Goal: Task Accomplishment & Management: Manage account settings

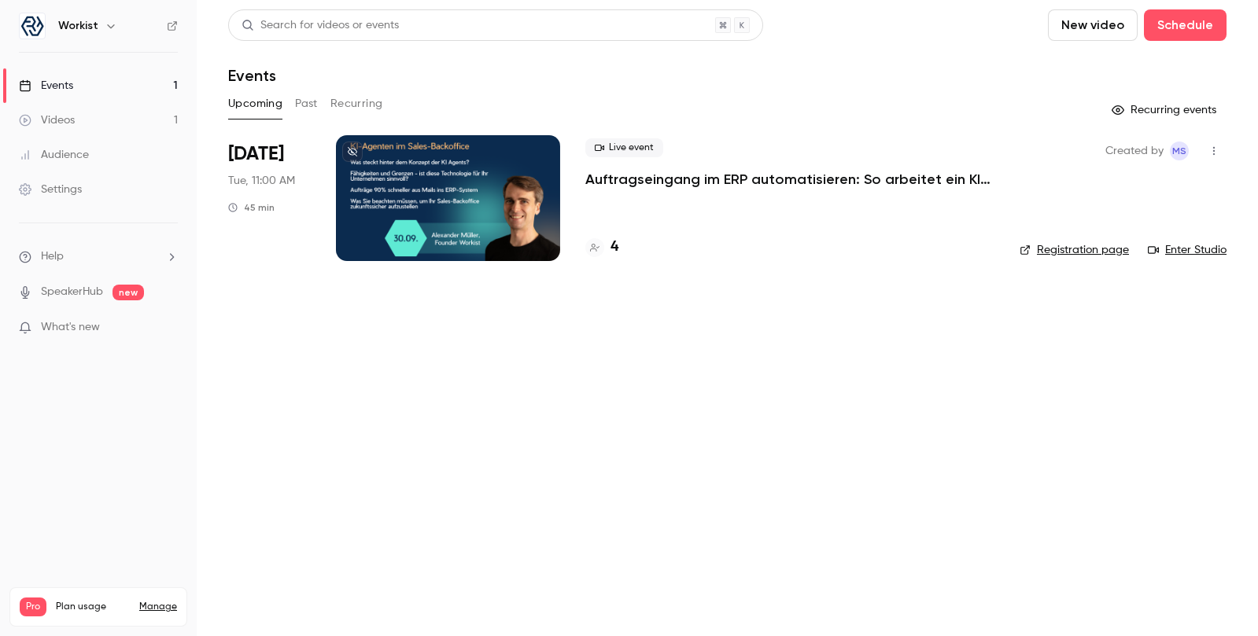
click at [715, 179] on p "Auftragseingang im ERP automatisieren: So arbeitet ein KI-Agent im Sales-Backof…" at bounding box center [789, 179] width 409 height 19
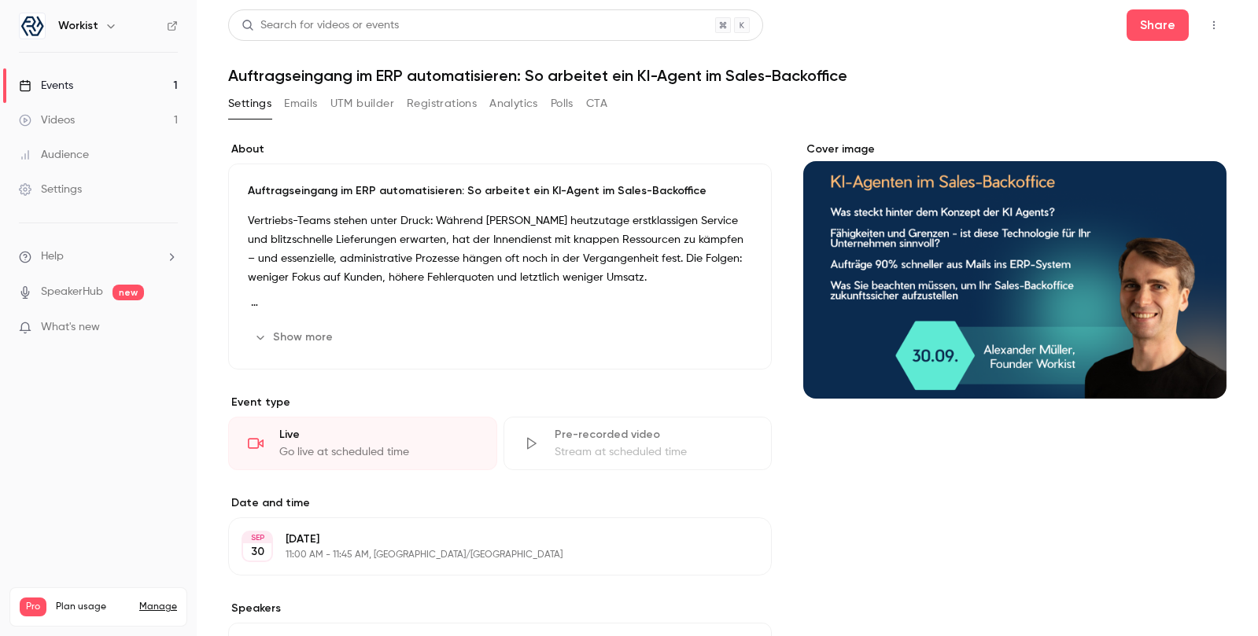
click at [372, 99] on button "UTM builder" at bounding box center [362, 103] width 64 height 25
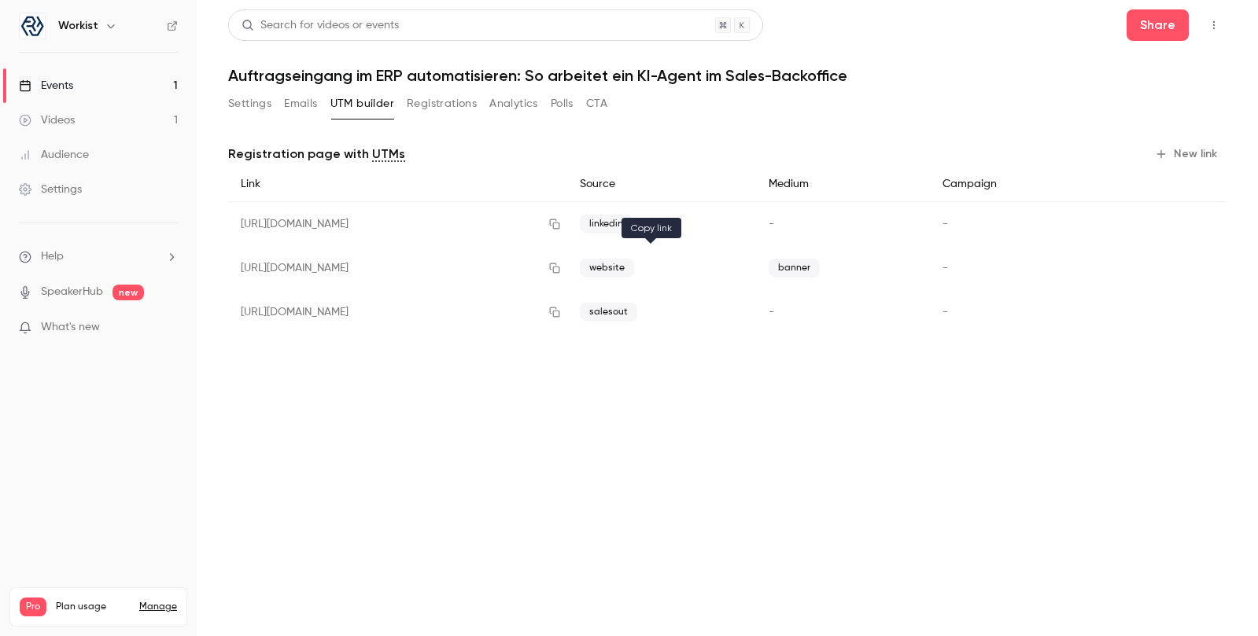
click at [561, 270] on icon "button" at bounding box center [554, 268] width 13 height 11
click at [241, 108] on button "Settings" at bounding box center [249, 103] width 43 height 25
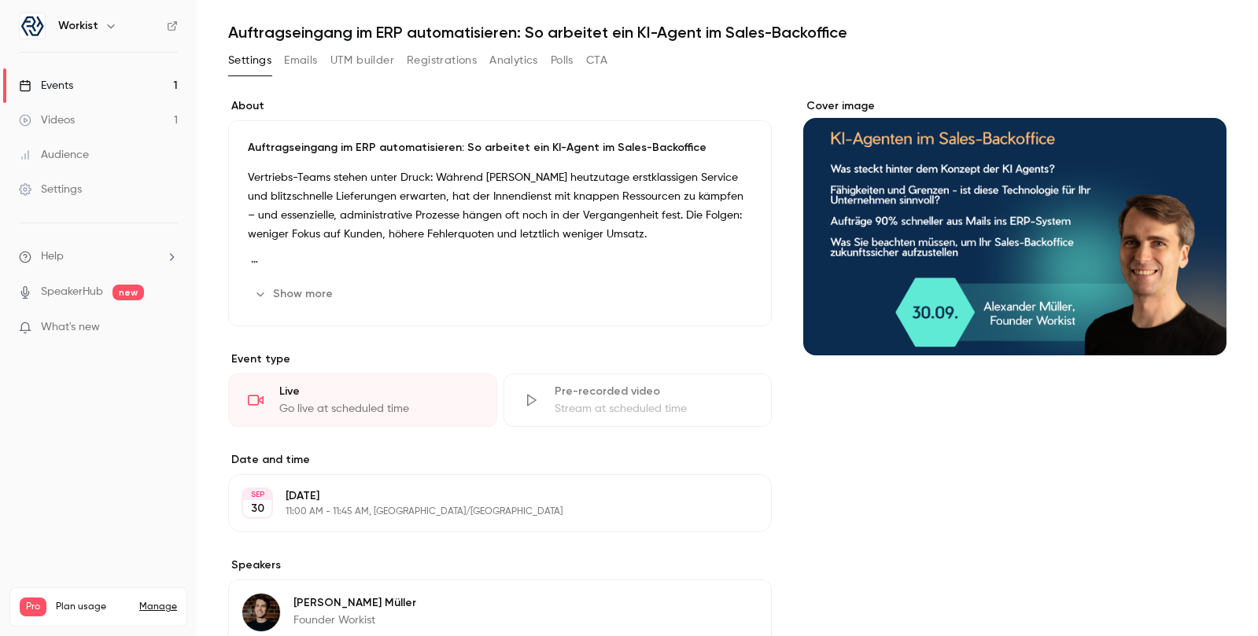
scroll to position [91, 0]
